Goal: Information Seeking & Learning: Learn about a topic

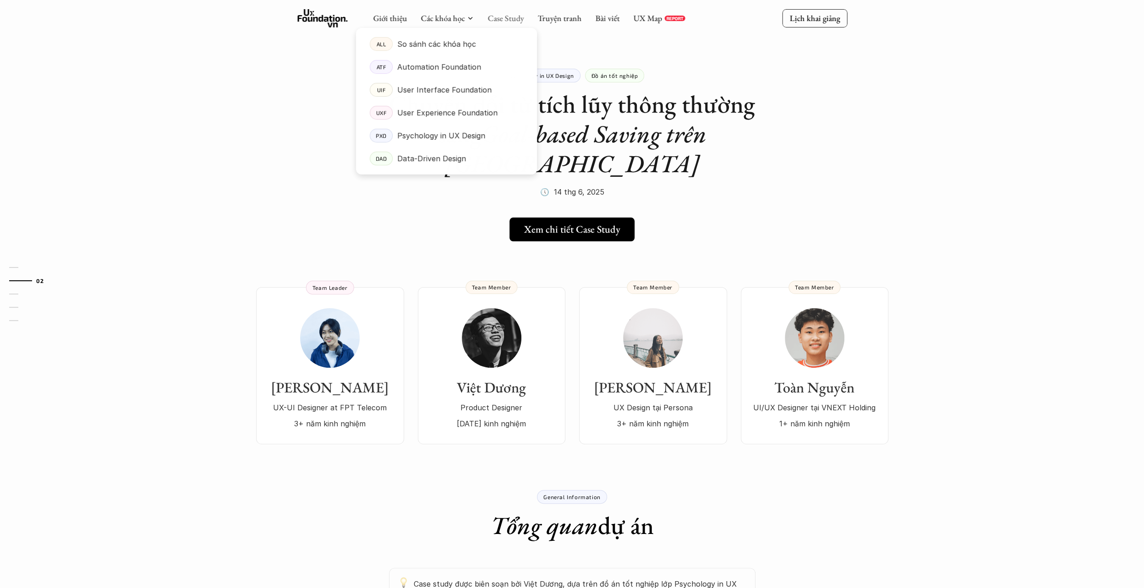
click at [501, 22] on link "Case Study" at bounding box center [505, 18] width 36 height 11
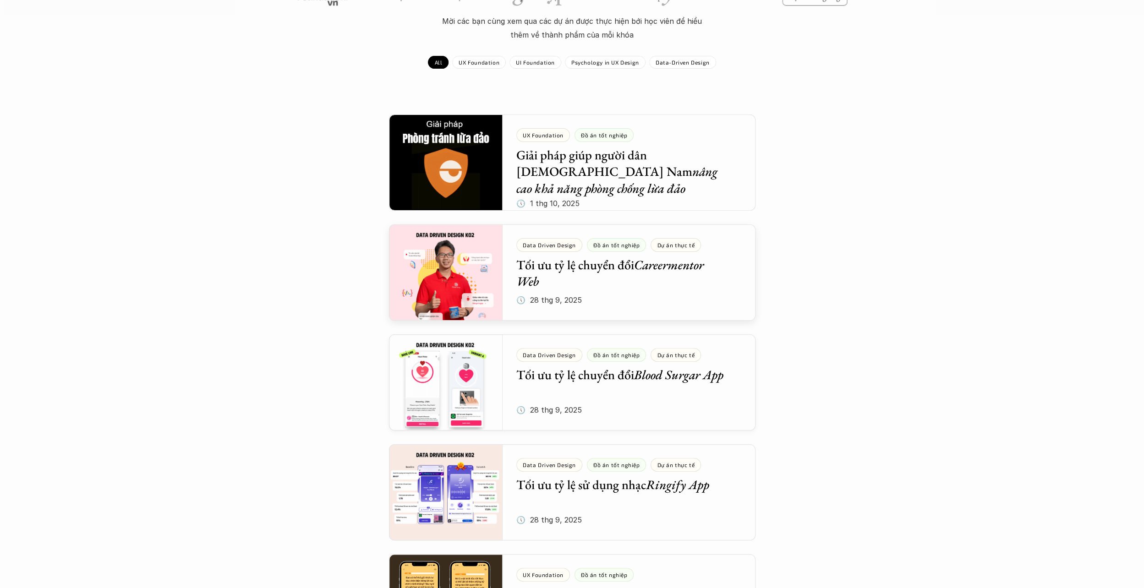
scroll to position [183, 0]
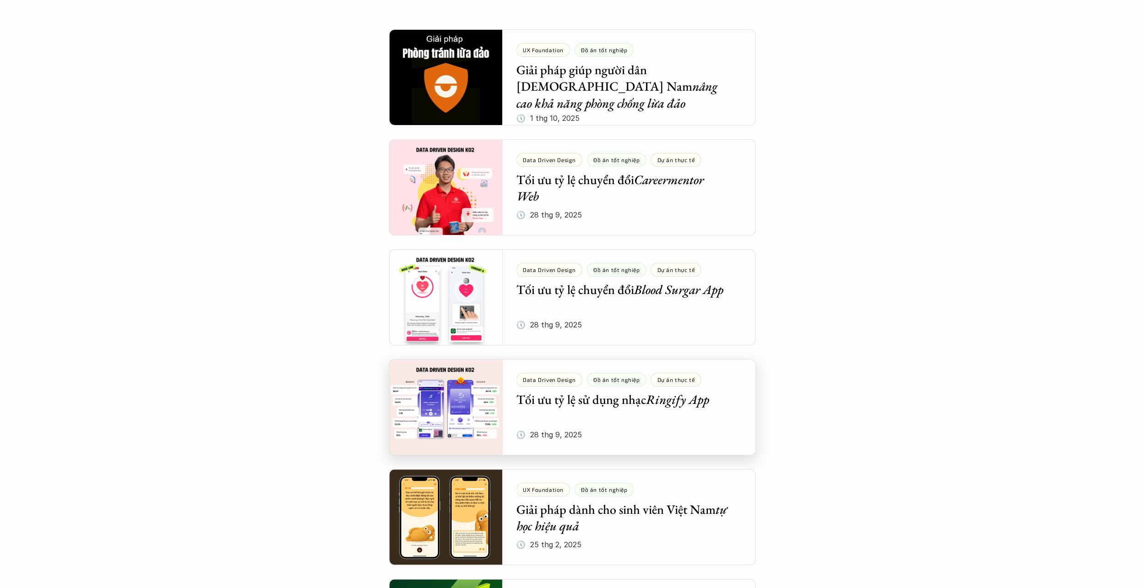
click at [602, 397] on div at bounding box center [572, 407] width 366 height 96
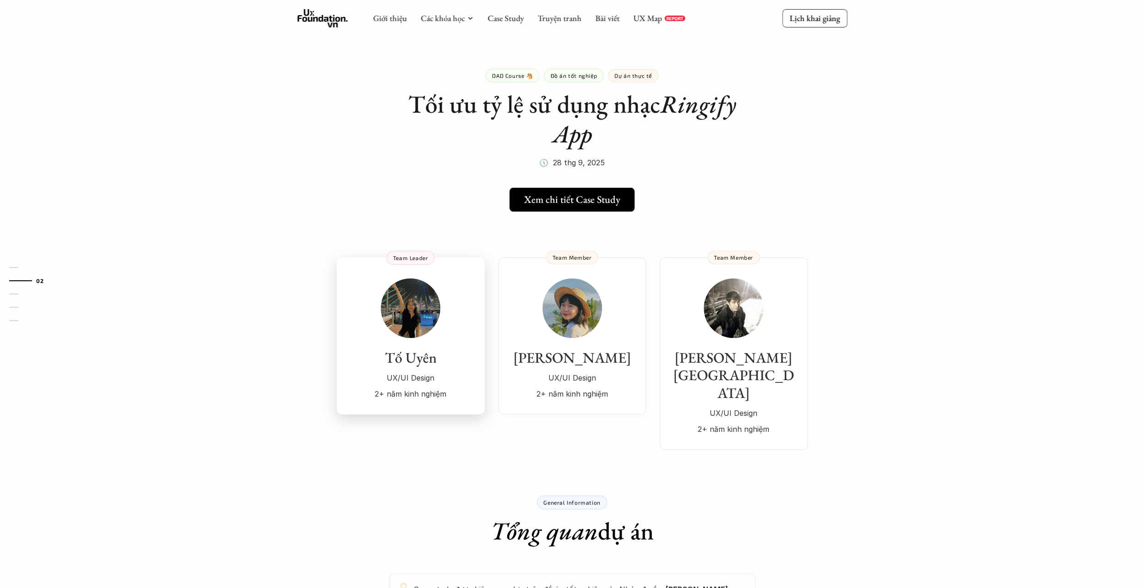
click at [417, 368] on div "Tố Uyên UX/UI Design 2+ năm kinh nghiệm" at bounding box center [411, 375] width 130 height 52
click at [576, 323] on img at bounding box center [572, 309] width 60 height 60
click at [574, 302] on img at bounding box center [572, 309] width 60 height 60
click at [750, 304] on img at bounding box center [734, 309] width 60 height 60
